Goal: Register for event/course

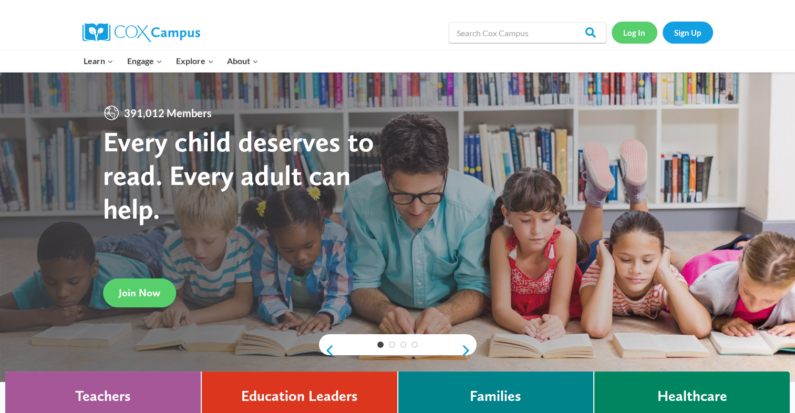
click at [640, 24] on link "Log In" at bounding box center [635, 33] width 46 height 22
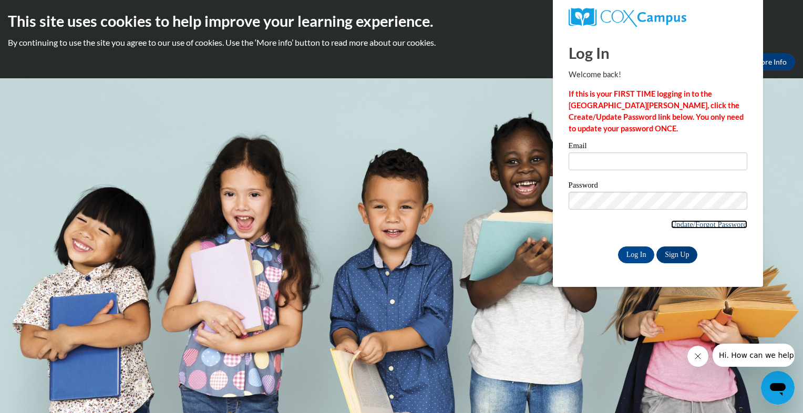
click at [683, 220] on link "Update/Forgot Password" at bounding box center [709, 224] width 76 height 8
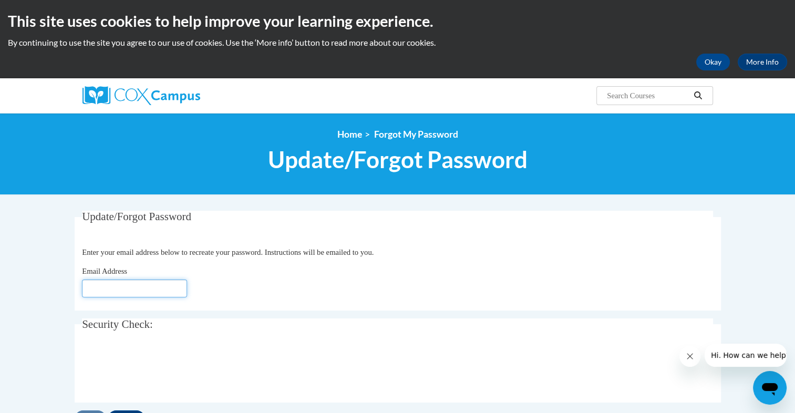
click at [165, 295] on input "Email Address" at bounding box center [134, 289] width 105 height 18
type input "mmyob1myob@hotmail.com"
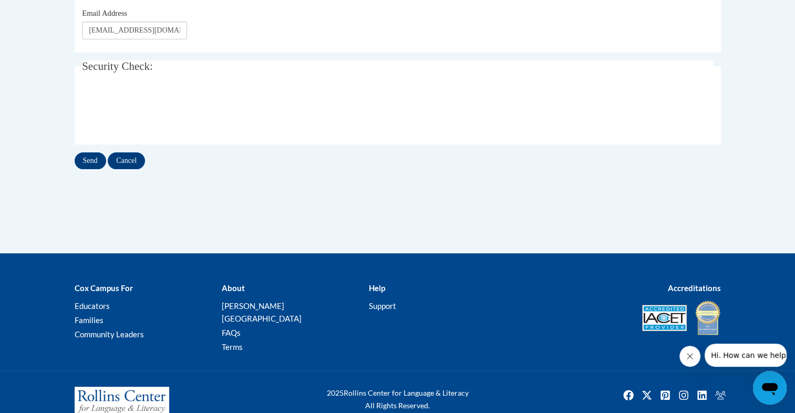
scroll to position [271, 0]
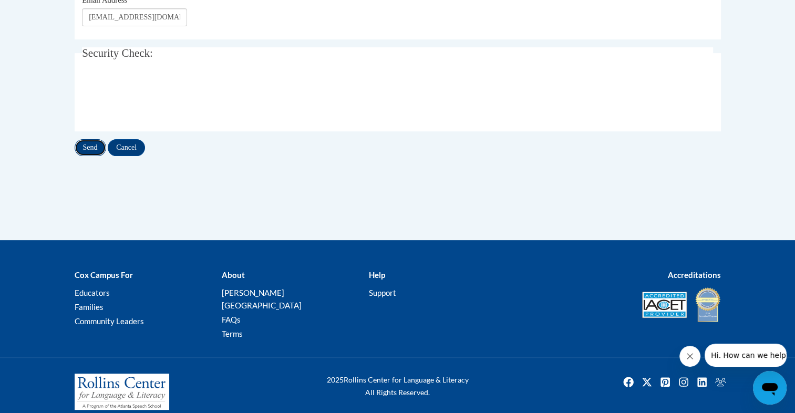
click at [79, 150] on input "Send" at bounding box center [91, 147] width 32 height 17
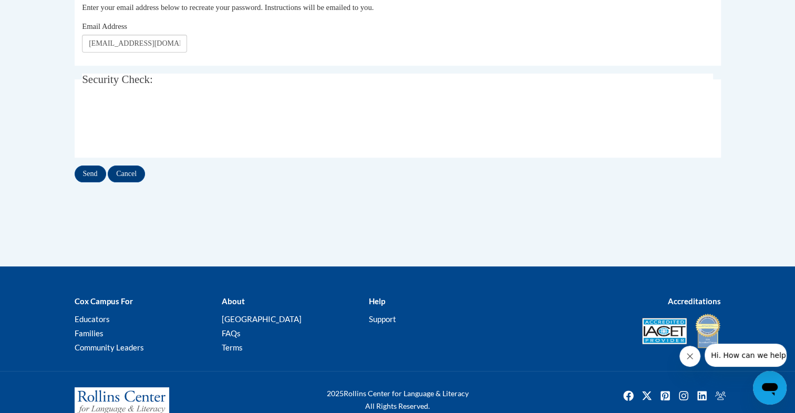
scroll to position [299, 0]
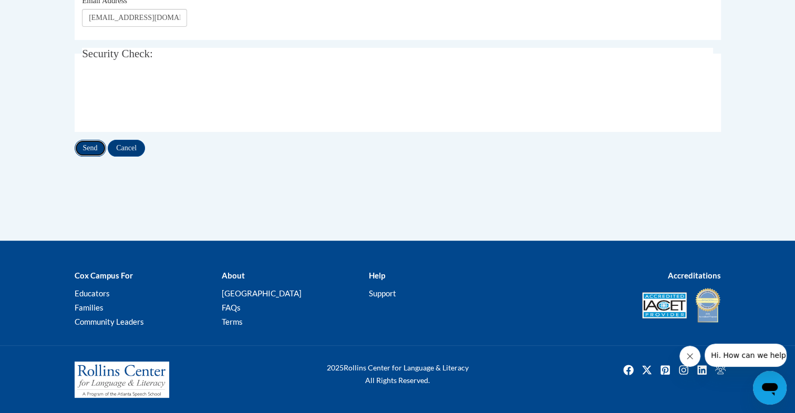
click at [79, 153] on input "Send" at bounding box center [91, 148] width 32 height 17
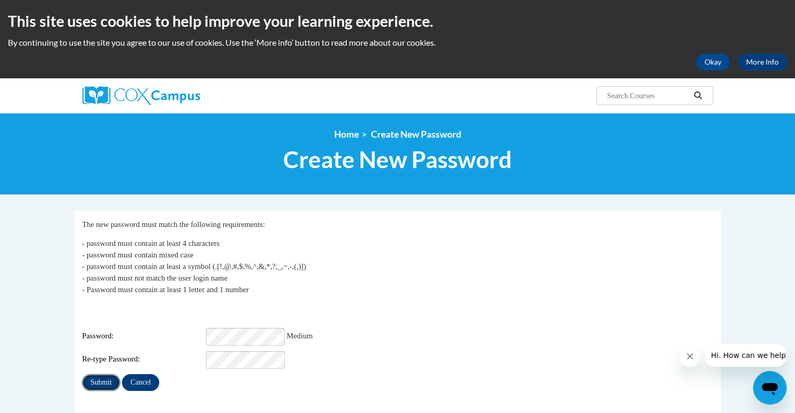
click at [92, 379] on input "Submit" at bounding box center [101, 382] width 38 height 17
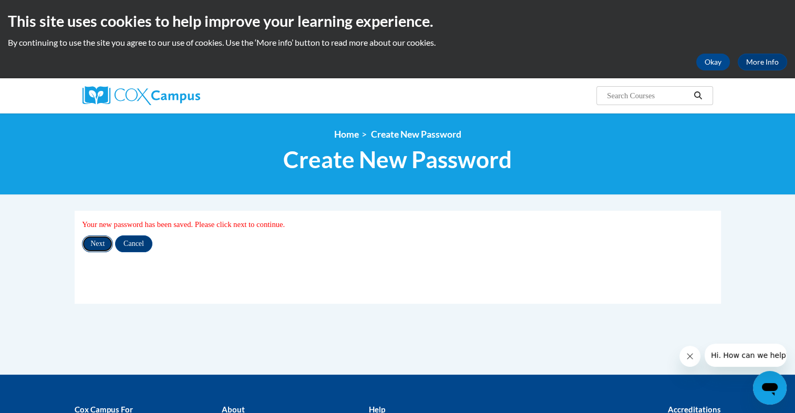
click at [92, 250] on input "Next" at bounding box center [97, 243] width 31 height 17
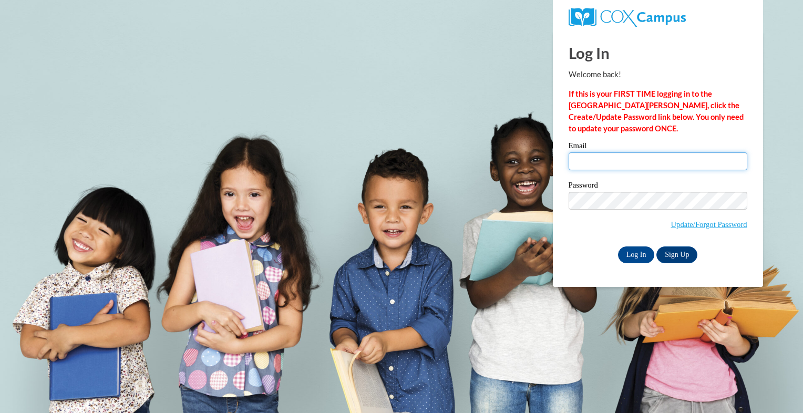
click at [633, 156] on input "Email" at bounding box center [658, 161] width 179 height 18
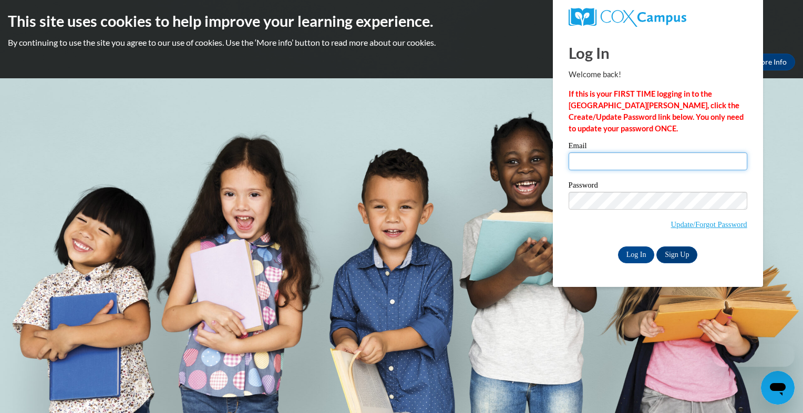
type input "mmyob1myob@hotmail.com"
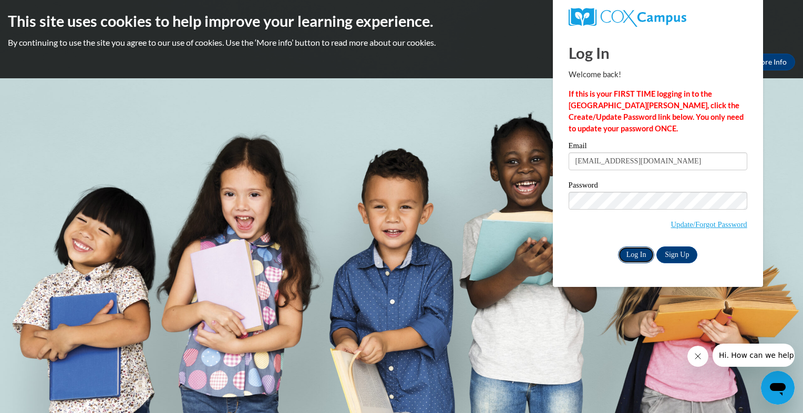
click at [623, 249] on input "Log In" at bounding box center [636, 254] width 37 height 17
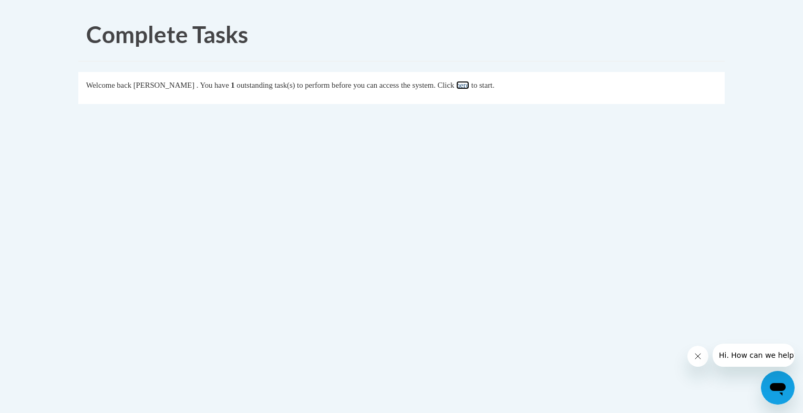
click at [469, 86] on link "here" at bounding box center [462, 85] width 13 height 8
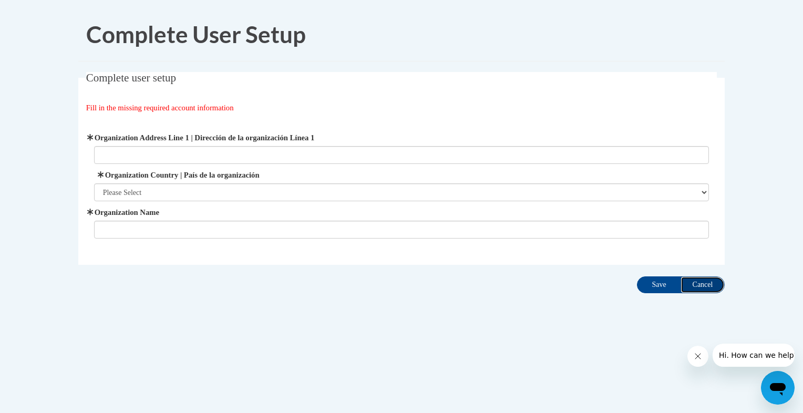
click at [709, 277] on input "Cancel" at bounding box center [703, 284] width 44 height 17
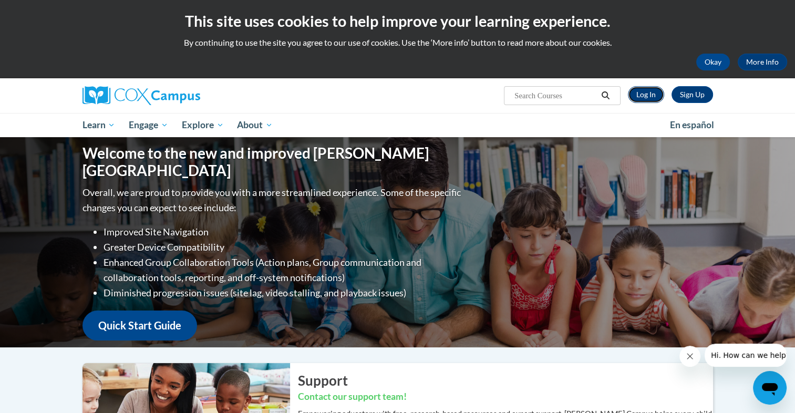
click at [662, 94] on link "Log In" at bounding box center [646, 94] width 36 height 17
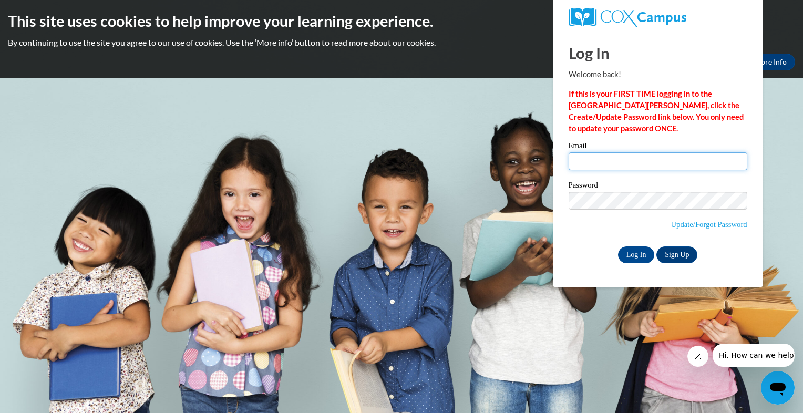
click at [596, 166] on input "Email" at bounding box center [658, 161] width 179 height 18
type input "[EMAIL_ADDRESS][DOMAIN_NAME]"
click at [639, 257] on input "Log In" at bounding box center [636, 254] width 37 height 17
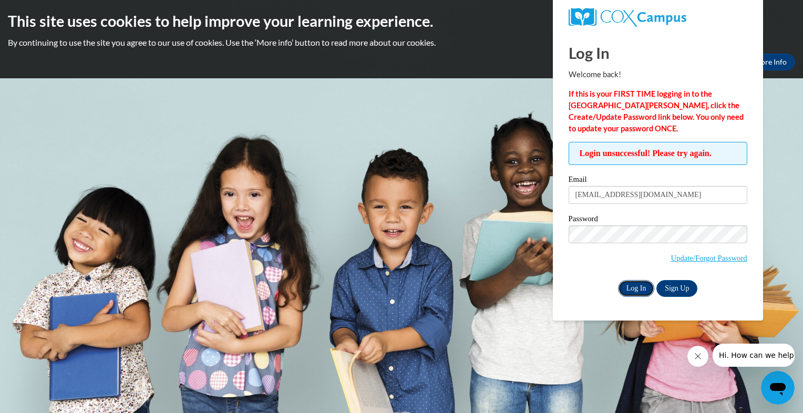
click at [645, 286] on input "Log In" at bounding box center [636, 288] width 37 height 17
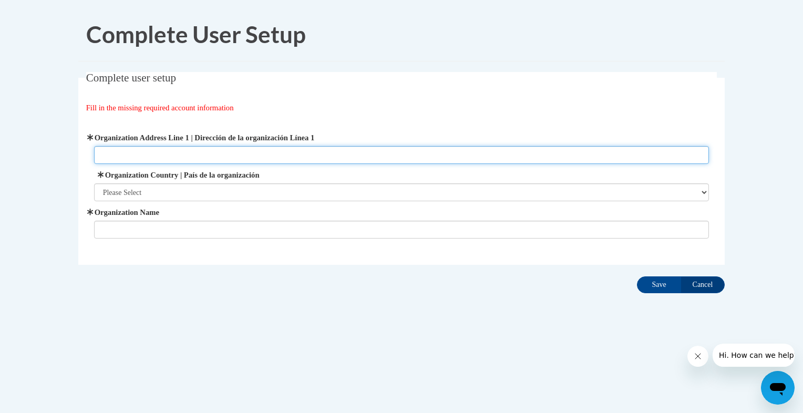
click at [337, 154] on input "Organization Address Line 1 | Dirección de la organización Línea 1" at bounding box center [401, 155] width 615 height 18
type input "1699 westood avn"
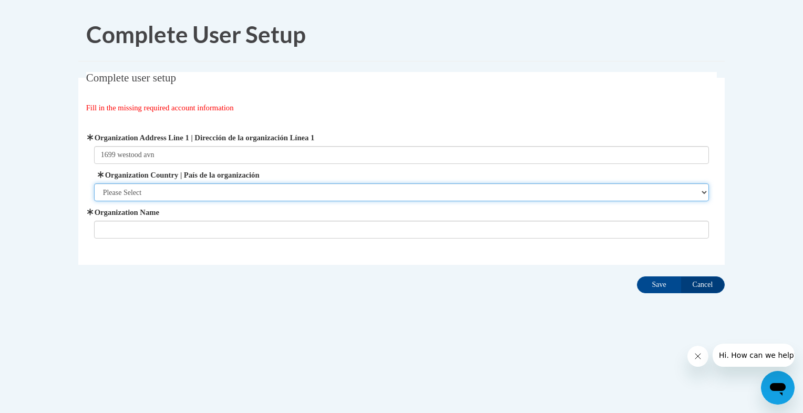
click at [267, 191] on select "Please Select United States | Estados Unidos Outside of the United States | Fue…" at bounding box center [401, 192] width 615 height 18
select select "ad49bcad-a171-4b2e-b99c-48b446064914"
click at [94, 183] on select "Please Select United States | Estados Unidos Outside of the United States | Fue…" at bounding box center [401, 192] width 615 height 18
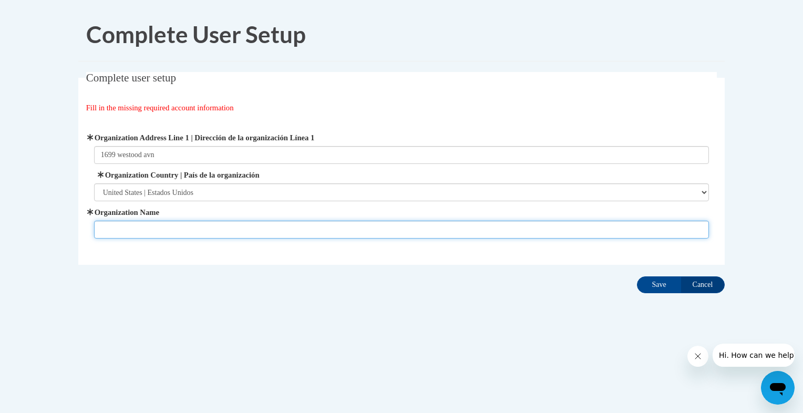
click at [265, 234] on input "Organization Name" at bounding box center [401, 230] width 615 height 18
type input "The Learning Loft LLC"
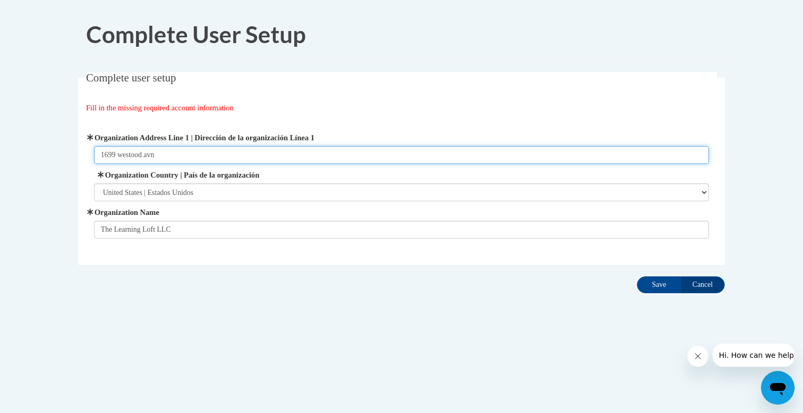
click at [181, 156] on input "1699 westood avn" at bounding box center [401, 155] width 615 height 18
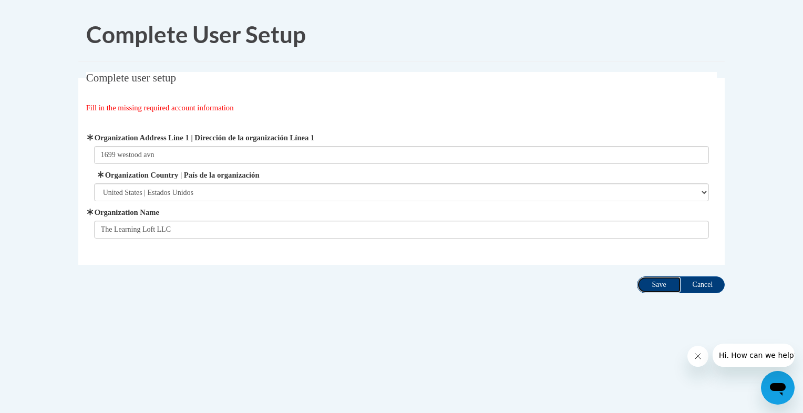
click at [663, 282] on input "Save" at bounding box center [659, 284] width 44 height 17
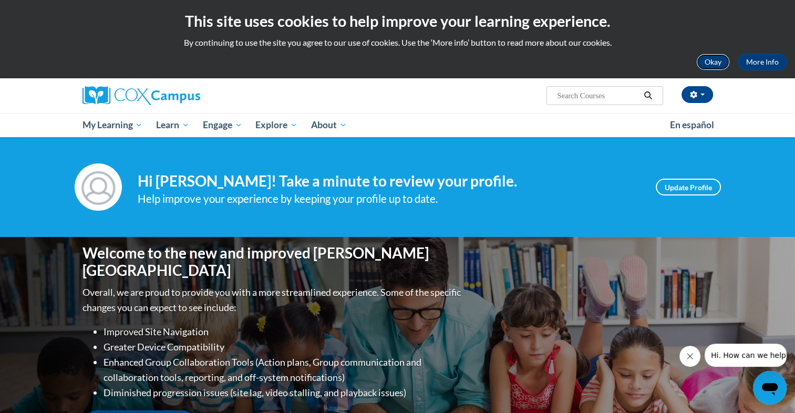
click at [717, 65] on button "Okay" at bounding box center [713, 62] width 34 height 17
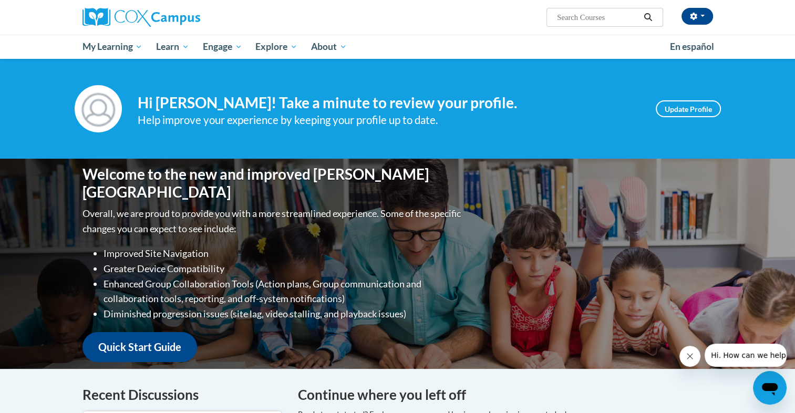
scroll to position [361, 0]
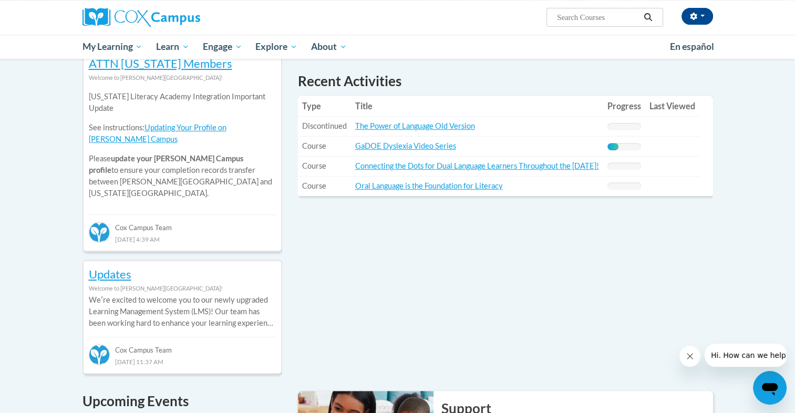
click at [379, 121] on td "Title: The Power of Language Old Version" at bounding box center [477, 127] width 252 height 20
click at [380, 144] on link "GaDOE Dyslexia Video Series" at bounding box center [405, 145] width 101 height 9
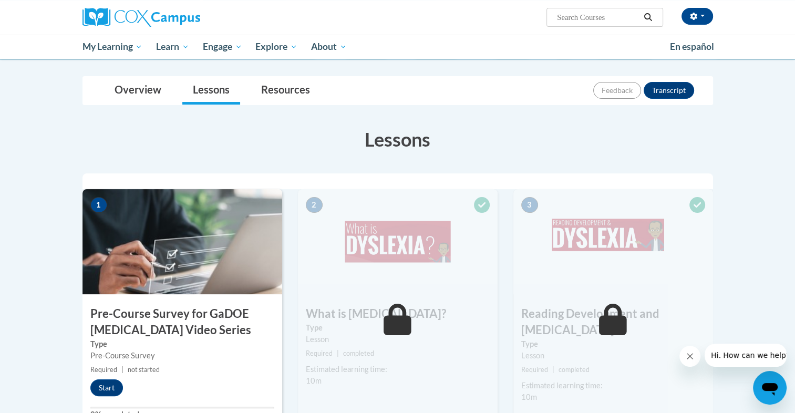
scroll to position [111, 0]
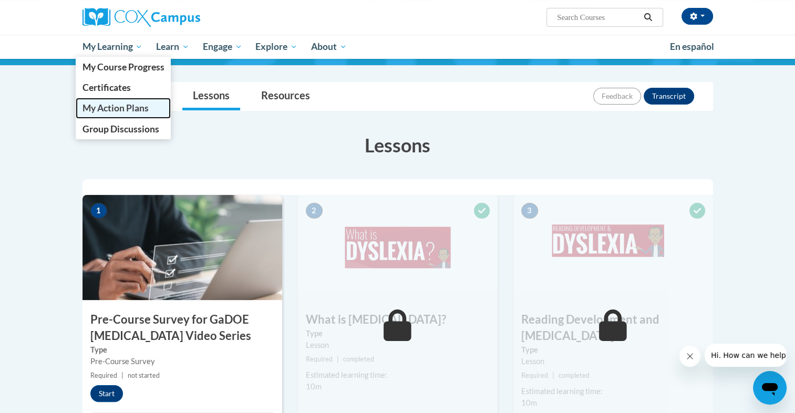
click at [137, 106] on span "My Action Plans" at bounding box center [115, 107] width 66 height 11
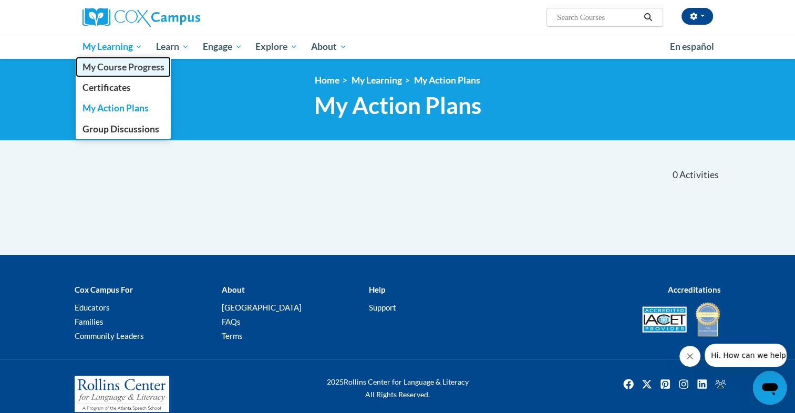
click at [110, 66] on span "My Course Progress" at bounding box center [123, 66] width 82 height 11
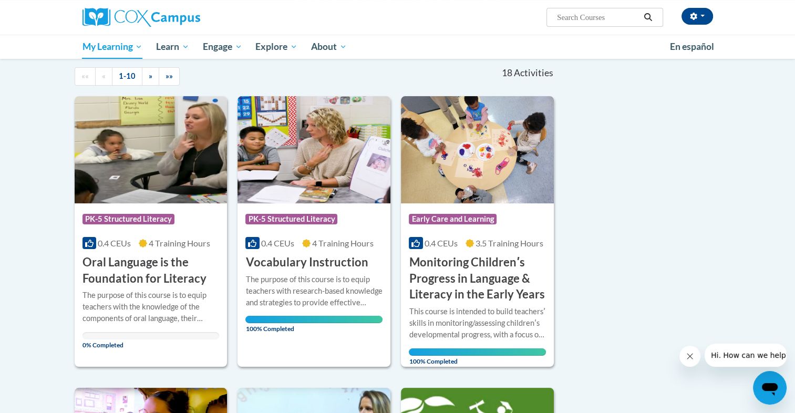
scroll to position [97, 0]
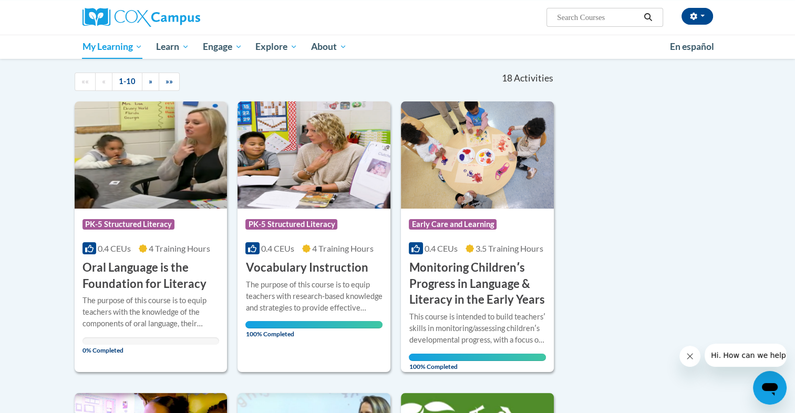
drag, startPoint x: 797, startPoint y: 66, endPoint x: 595, endPoint y: 192, distance: 238.0
click at [149, 81] on span "»" at bounding box center [151, 81] width 4 height 9
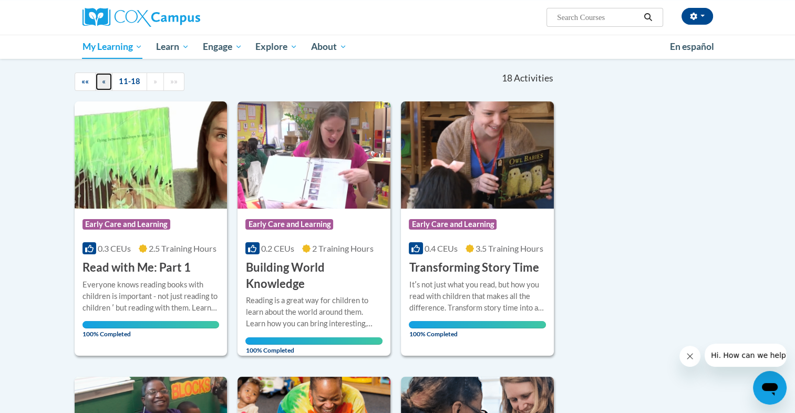
click at [97, 83] on link "«" at bounding box center [103, 82] width 17 height 18
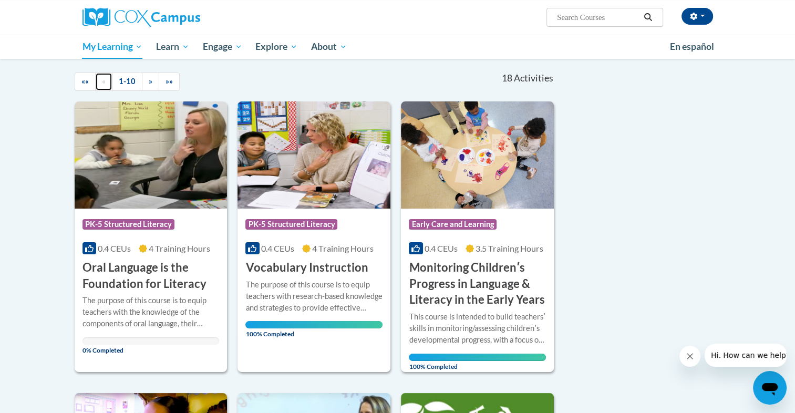
scroll to position [458, 0]
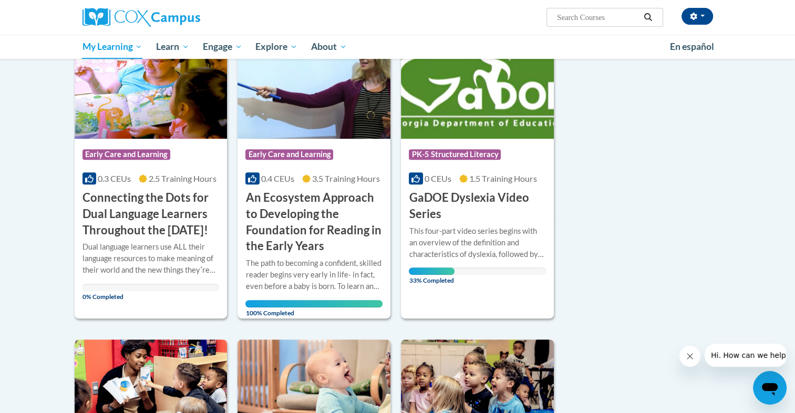
click at [616, 195] on div "Sort Date Enrolled Title (A-Z) «« « 1-10 » »» 18 Activities CEUs Course Categor…" at bounding box center [398, 296] width 662 height 1193
click at [432, 211] on h3 "GaDOE Dyslexia Video Series" at bounding box center [477, 206] width 137 height 33
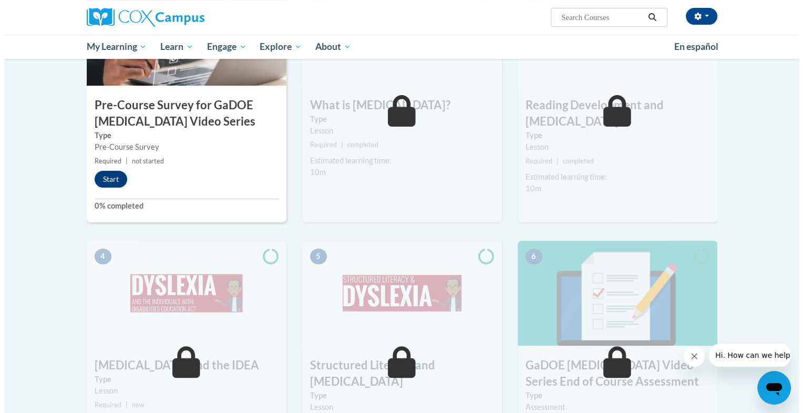
scroll to position [361, 0]
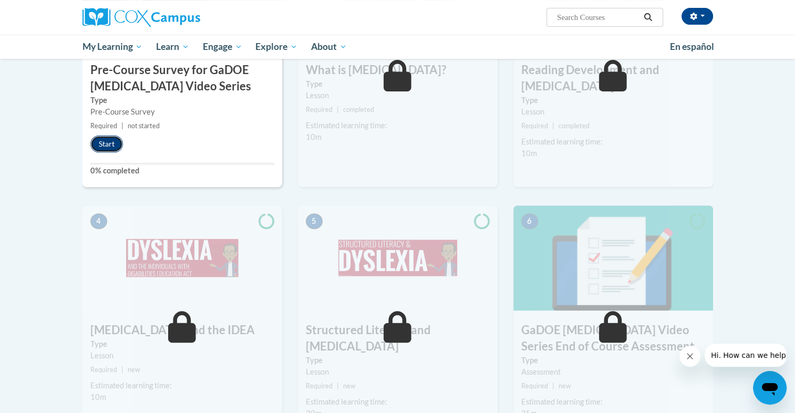
click at [112, 143] on button "Start" at bounding box center [106, 144] width 33 height 17
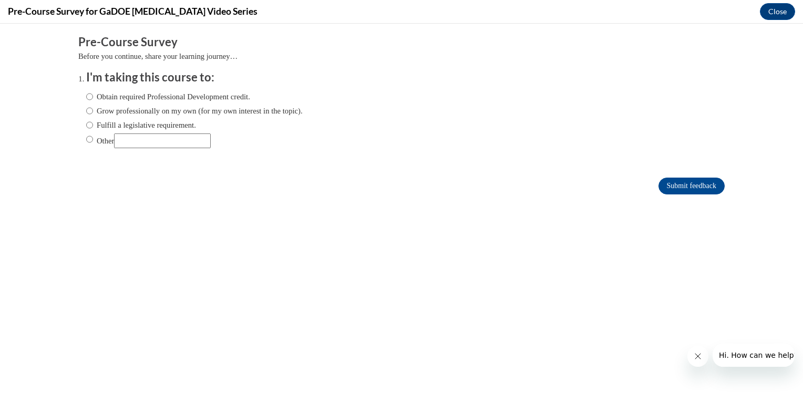
scroll to position [0, 0]
click at [109, 96] on label "Obtain required Professional Development credit." at bounding box center [168, 97] width 164 height 12
click at [93, 96] on input "Obtain required Professional Development credit." at bounding box center [89, 97] width 7 height 12
radio input "true"
click at [675, 186] on input "Submit feedback" at bounding box center [691, 186] width 66 height 17
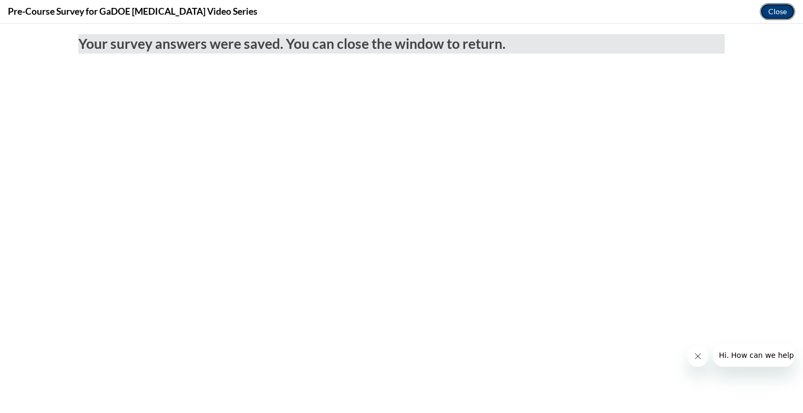
click at [782, 5] on button "Close" at bounding box center [777, 11] width 35 height 17
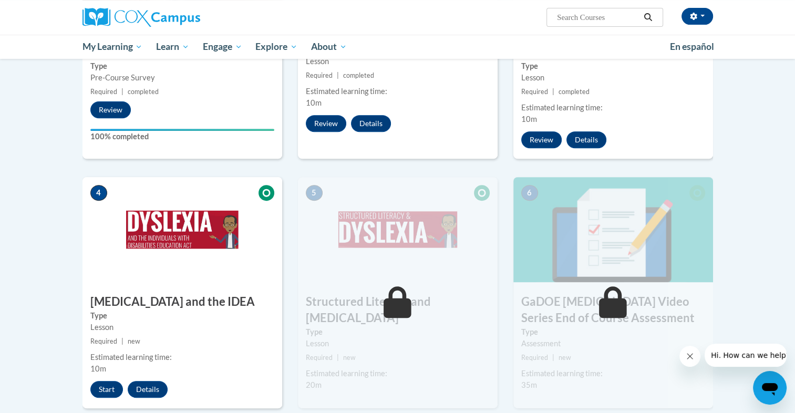
scroll to position [407, 0]
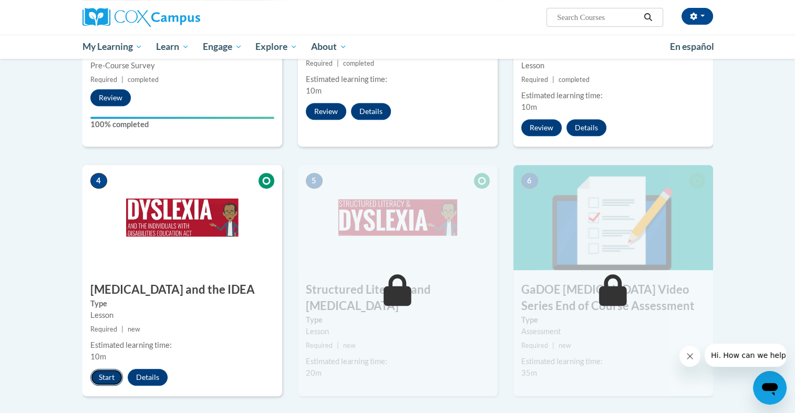
click at [108, 370] on button "Start" at bounding box center [106, 377] width 33 height 17
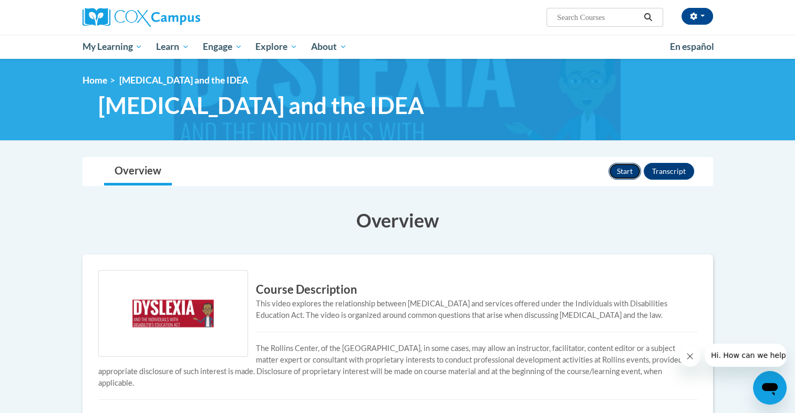
click at [621, 176] on button "Start" at bounding box center [625, 171] width 33 height 17
